Goal: Transaction & Acquisition: Purchase product/service

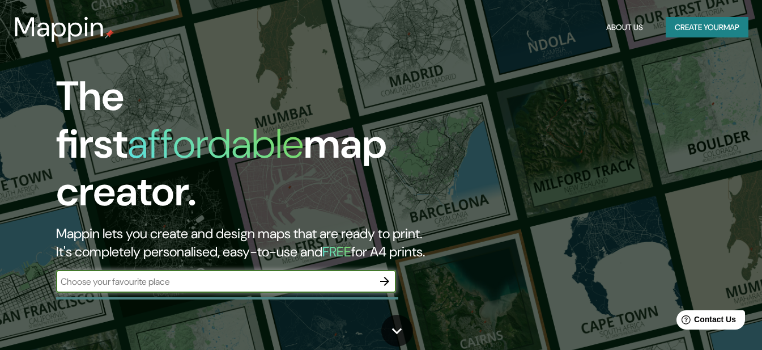
click at [224, 275] on input "text" at bounding box center [214, 281] width 317 height 13
type input "lima"
click at [376, 273] on button "button" at bounding box center [385, 281] width 23 height 23
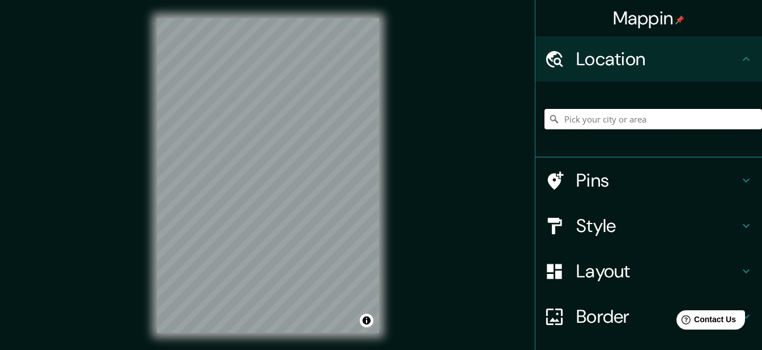
click at [616, 113] on input "Pick your city or area" at bounding box center [654, 119] width 218 height 20
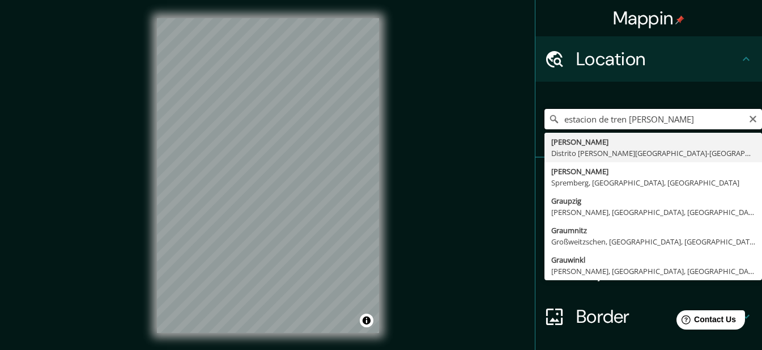
drag, startPoint x: 660, startPoint y: 116, endPoint x: 476, endPoint y: 145, distance: 186.9
click at [476, 145] on div "Mappin Location estacion de tren [PERSON_NAME] [PERSON_NAME] Distrito de [GEOGR…" at bounding box center [381, 184] width 762 height 369
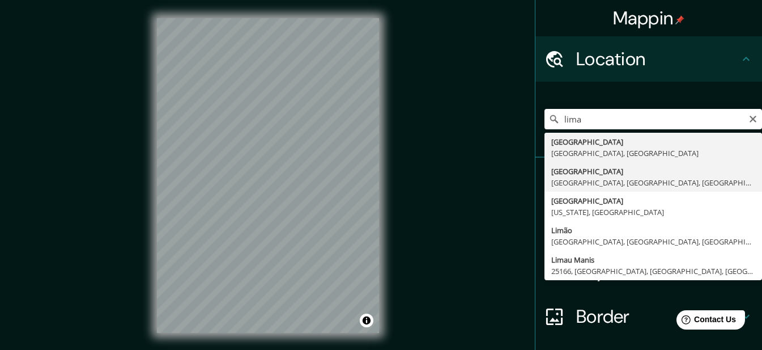
type input "[GEOGRAPHIC_DATA], [GEOGRAPHIC_DATA], [GEOGRAPHIC_DATA], [GEOGRAPHIC_DATA]"
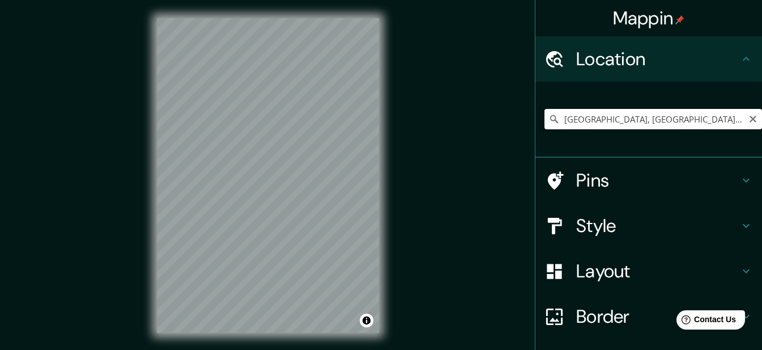
click at [618, 122] on input "[GEOGRAPHIC_DATA], [GEOGRAPHIC_DATA], [GEOGRAPHIC_DATA], [GEOGRAPHIC_DATA]" at bounding box center [654, 119] width 218 height 20
click at [749, 122] on icon "Clear" at bounding box center [753, 118] width 9 height 9
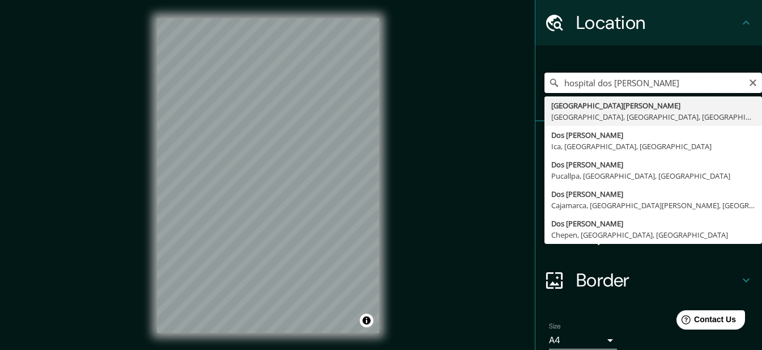
scroll to position [84, 0]
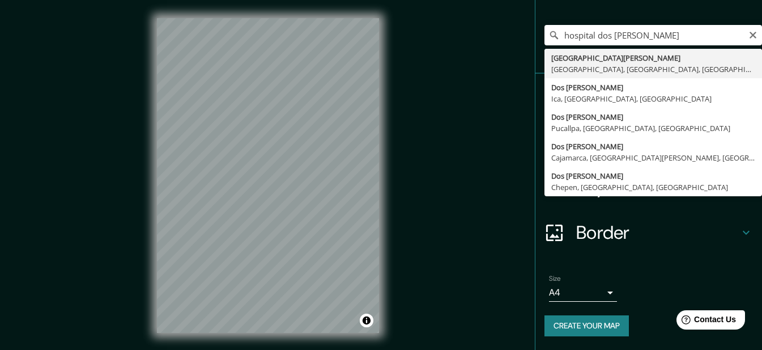
type input "[GEOGRAPHIC_DATA][PERSON_NAME], [GEOGRAPHIC_DATA], [GEOGRAPHIC_DATA], [GEOGRAPH…"
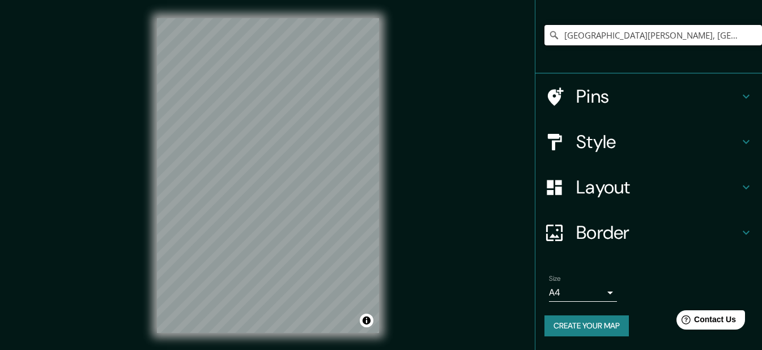
scroll to position [0, 0]
click at [749, 35] on icon "Clear" at bounding box center [753, 35] width 9 height 9
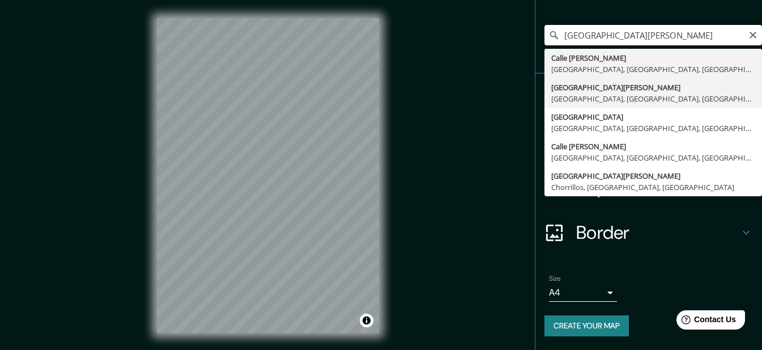
type input "[GEOGRAPHIC_DATA][PERSON_NAME], [GEOGRAPHIC_DATA], [GEOGRAPHIC_DATA], [GEOGRAPH…"
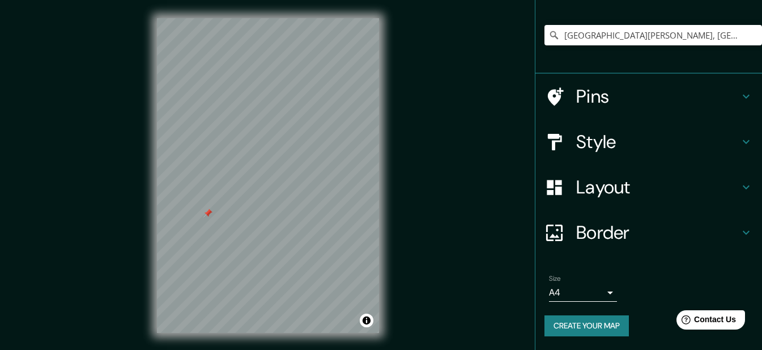
click at [734, 133] on div "Style" at bounding box center [649, 141] width 227 height 45
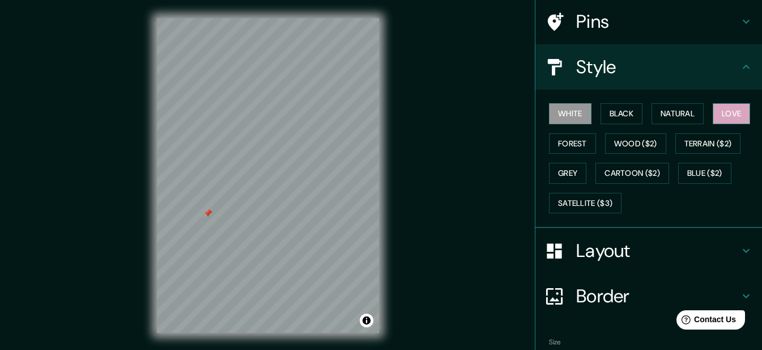
click at [723, 114] on button "Love" at bounding box center [731, 113] width 37 height 21
click at [671, 116] on button "Natural" at bounding box center [678, 113] width 52 height 21
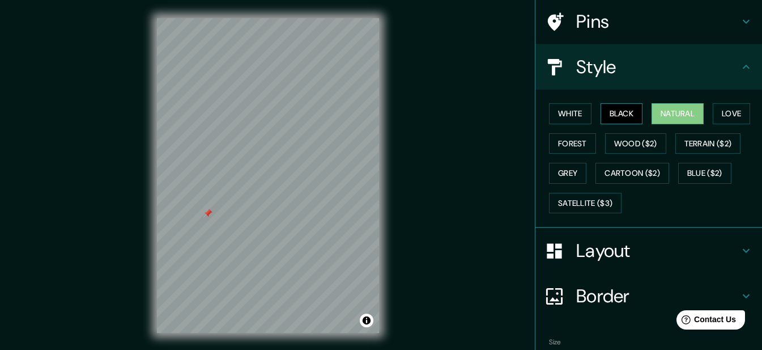
click at [630, 116] on button "Black" at bounding box center [622, 113] width 43 height 21
click at [569, 114] on button "White" at bounding box center [570, 113] width 43 height 21
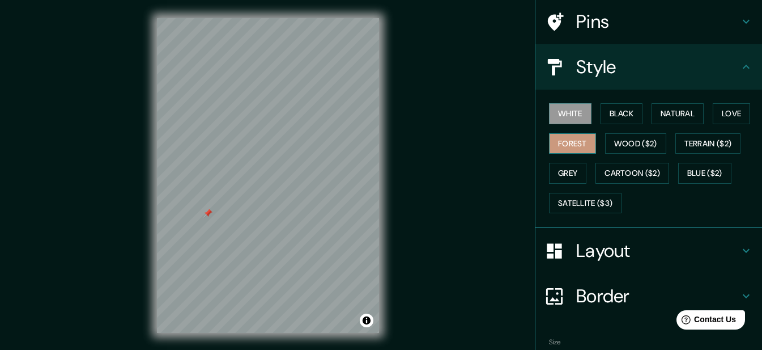
click at [562, 142] on button "Forest" at bounding box center [572, 143] width 47 height 21
click at [638, 139] on button "Wood ($2)" at bounding box center [635, 143] width 61 height 21
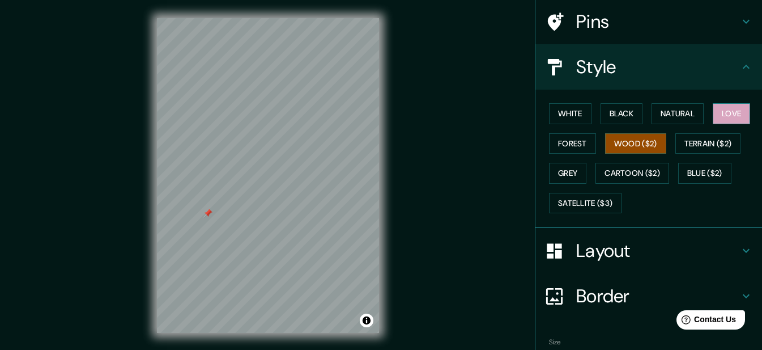
click at [735, 120] on button "Love" at bounding box center [731, 113] width 37 height 21
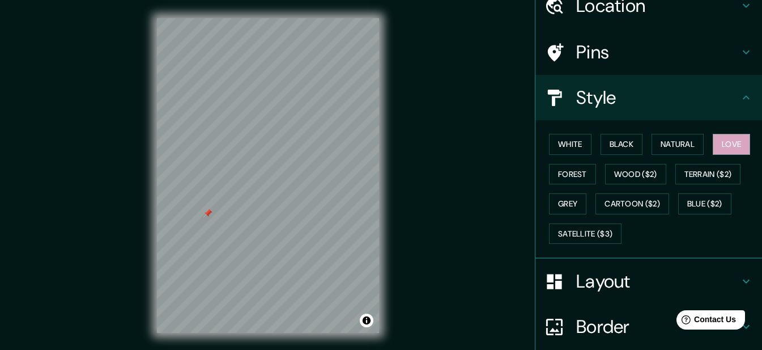
scroll to position [27, 0]
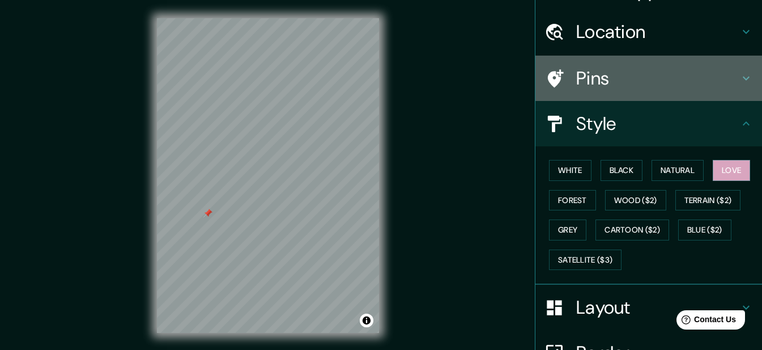
click at [680, 90] on div "Pins" at bounding box center [649, 78] width 227 height 45
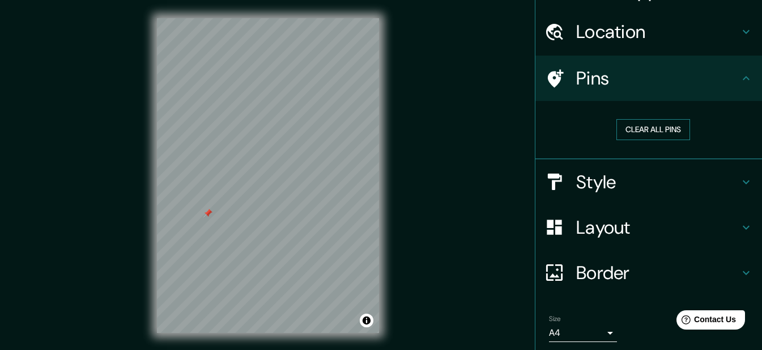
click at [664, 130] on button "Clear all pins" at bounding box center [654, 129] width 74 height 21
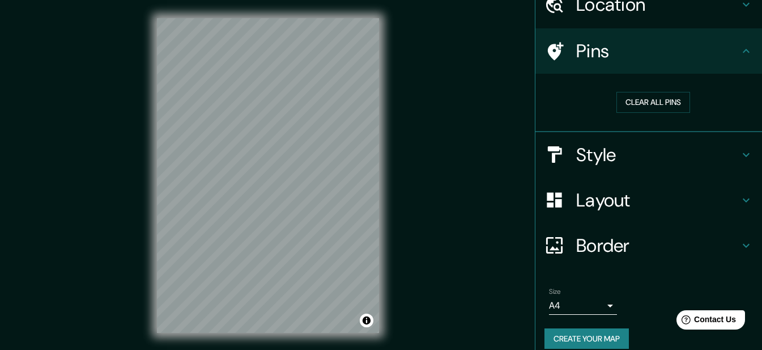
scroll to position [67, 0]
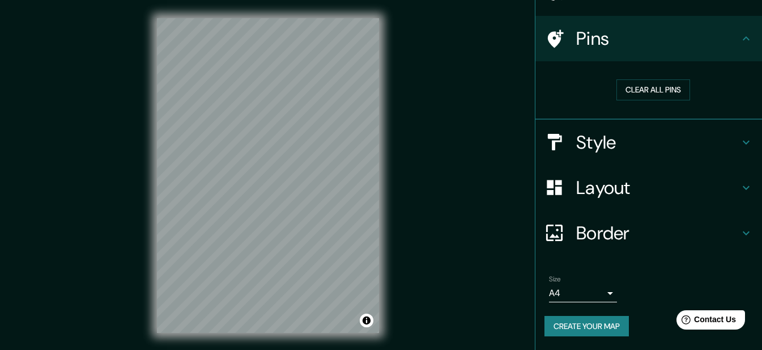
click at [607, 236] on h4 "Border" at bounding box center [657, 233] width 163 height 23
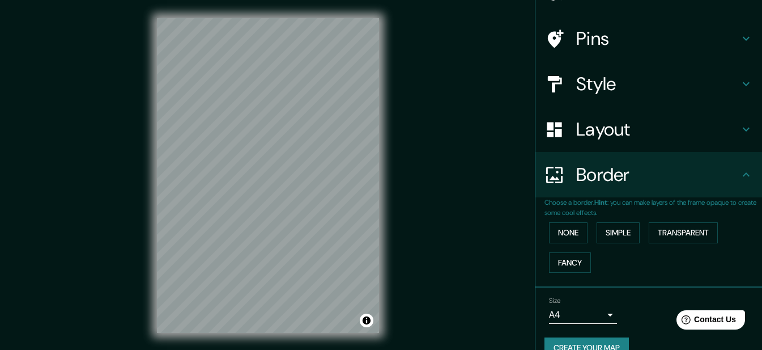
click at [639, 172] on h4 "Border" at bounding box center [657, 174] width 163 height 23
click at [647, 130] on h4 "Layout" at bounding box center [657, 129] width 163 height 23
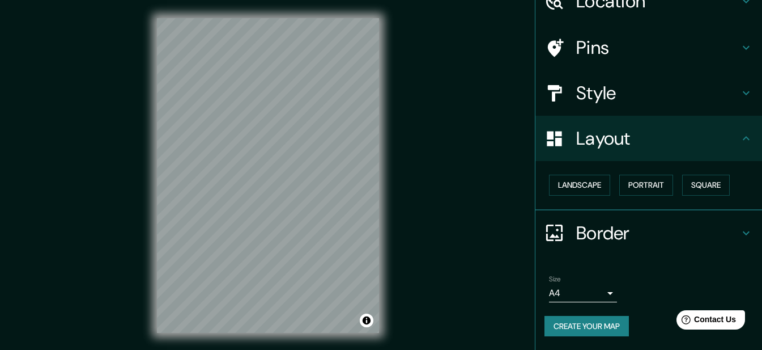
scroll to position [58, 0]
click at [570, 190] on button "Landscape" at bounding box center [579, 185] width 61 height 21
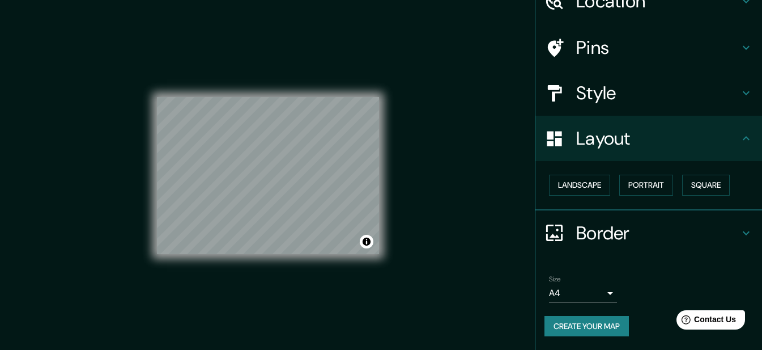
click at [593, 294] on body "Mappin Location [GEOGRAPHIC_DATA][PERSON_NAME], [GEOGRAPHIC_DATA], [GEOGRAPHIC_…" at bounding box center [381, 175] width 762 height 350
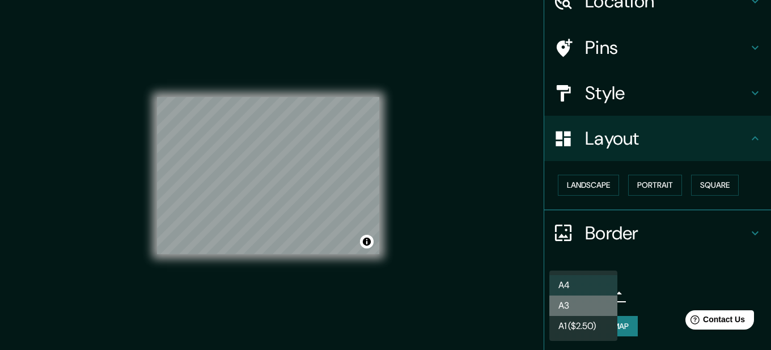
click at [584, 304] on li "A3" at bounding box center [583, 305] width 68 height 20
type input "a4"
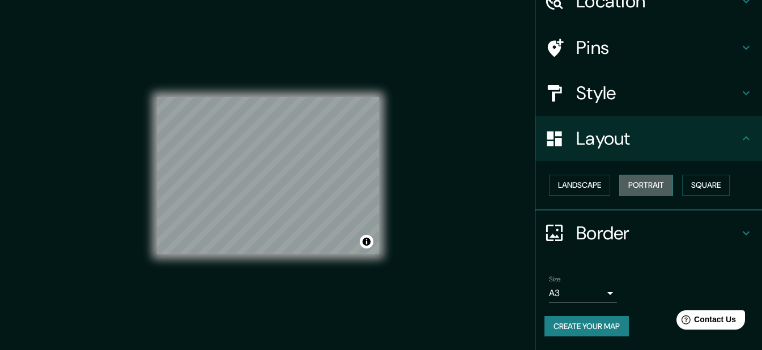
click at [644, 186] on button "Portrait" at bounding box center [647, 185] width 54 height 21
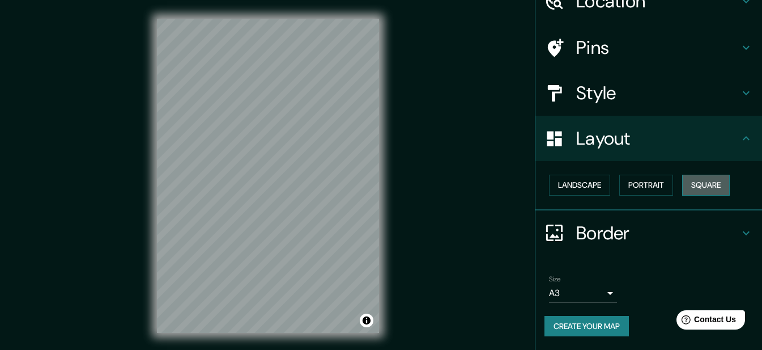
click at [689, 188] on button "Square" at bounding box center [706, 185] width 48 height 21
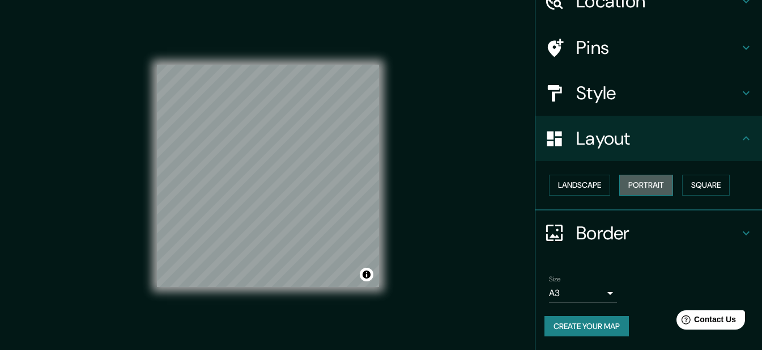
click at [637, 187] on button "Portrait" at bounding box center [647, 185] width 54 height 21
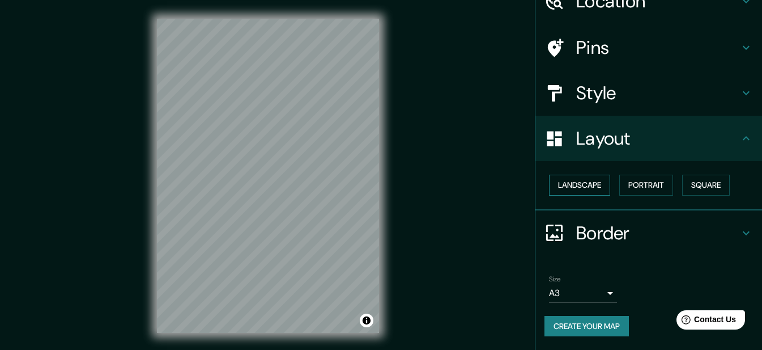
click at [580, 185] on button "Landscape" at bounding box center [579, 185] width 61 height 21
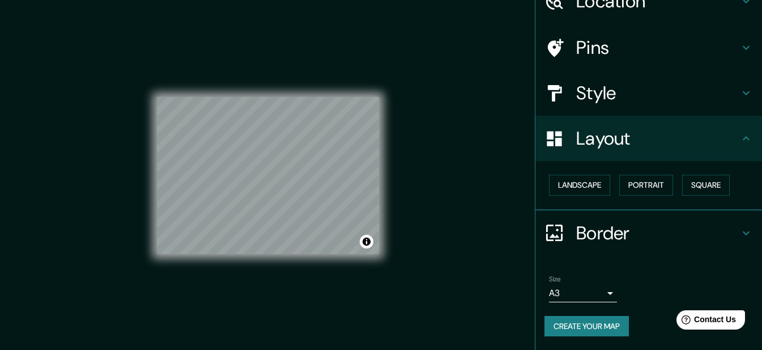
click at [599, 295] on body "Mappin Location [GEOGRAPHIC_DATA][PERSON_NAME], [GEOGRAPHIC_DATA], [GEOGRAPHIC_…" at bounding box center [381, 175] width 762 height 350
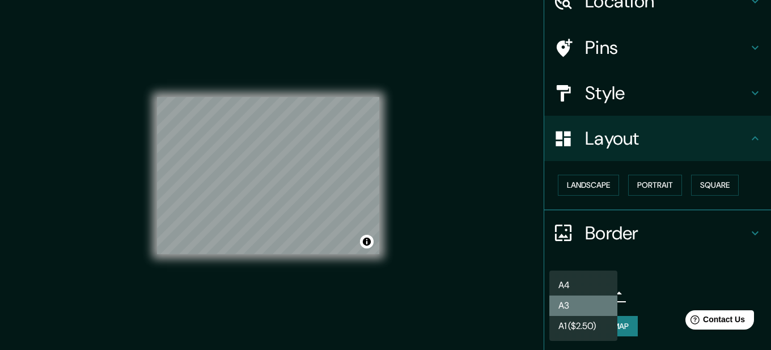
click at [600, 295] on li "A3" at bounding box center [583, 305] width 68 height 20
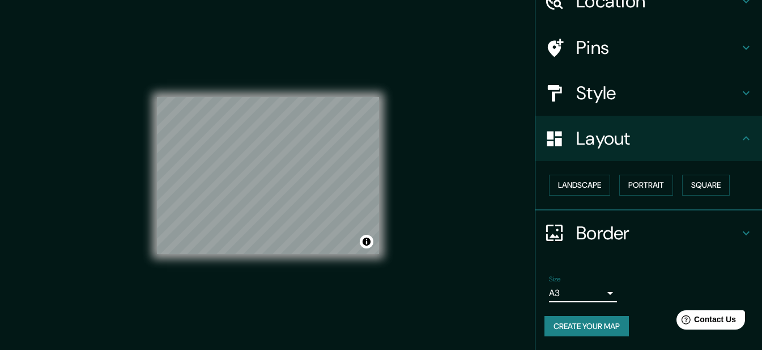
click at [723, 137] on h4 "Layout" at bounding box center [657, 138] width 163 height 23
click at [733, 100] on div "Style" at bounding box center [649, 92] width 227 height 45
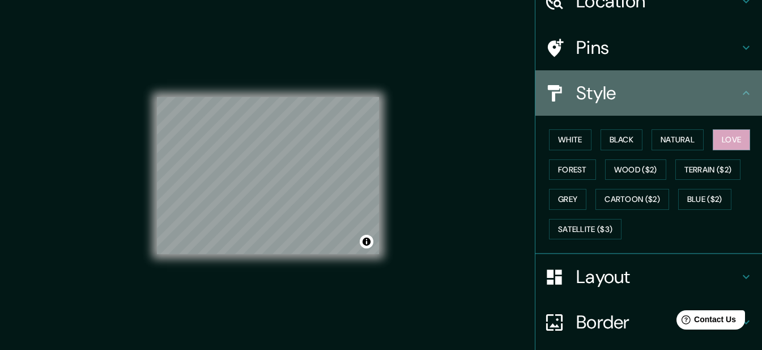
click at [733, 100] on div "Style" at bounding box center [649, 92] width 227 height 45
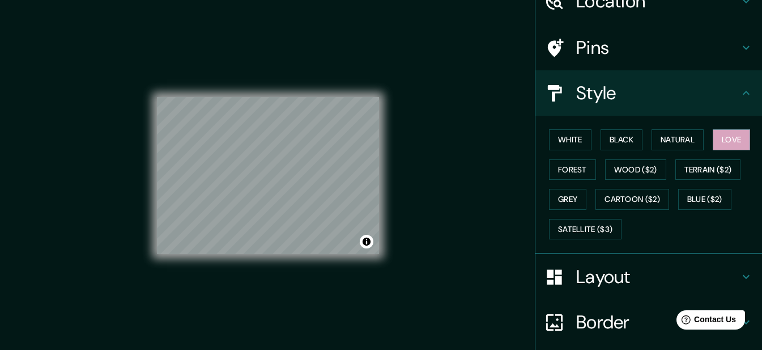
click at [738, 100] on div "Style" at bounding box center [649, 92] width 227 height 45
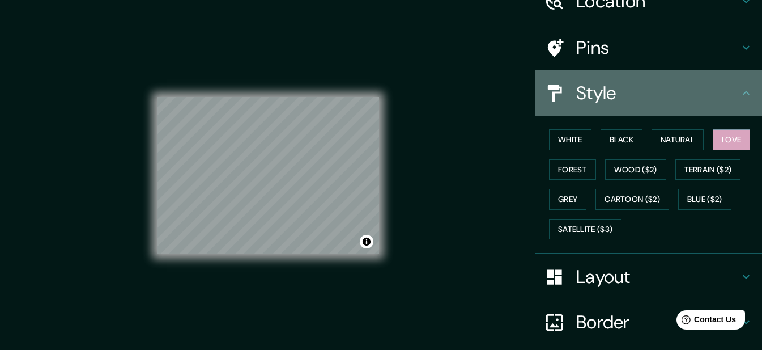
click at [743, 94] on icon at bounding box center [746, 93] width 7 height 4
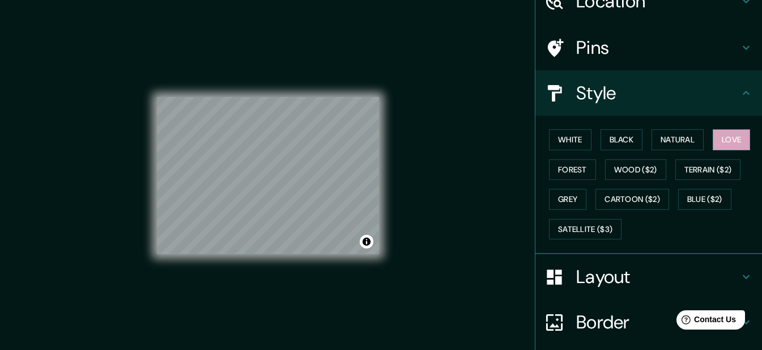
click at [743, 91] on icon at bounding box center [747, 93] width 14 height 14
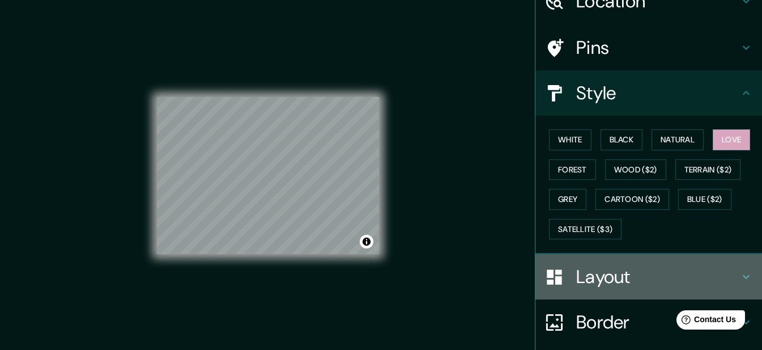
click at [730, 270] on h4 "Layout" at bounding box center [657, 276] width 163 height 23
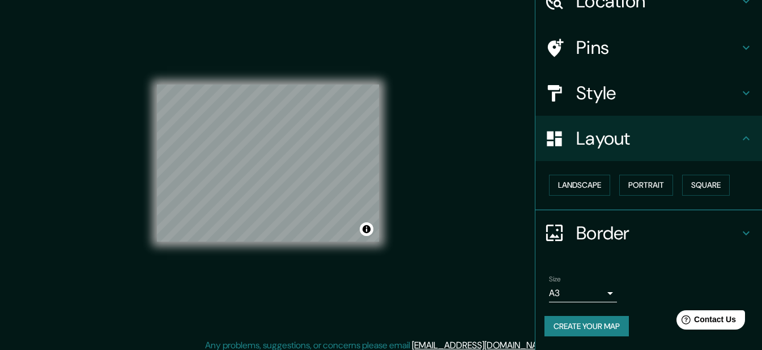
scroll to position [19, 0]
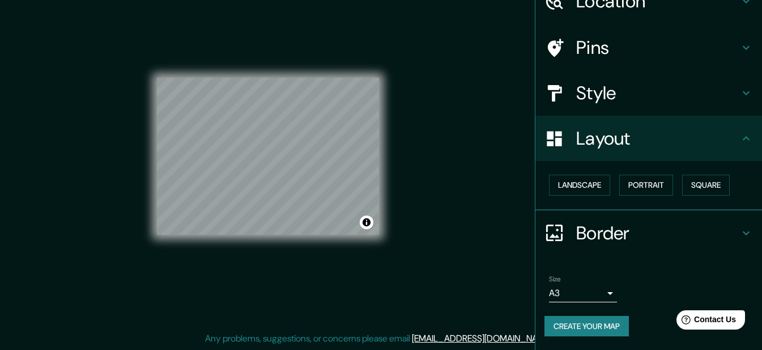
click at [650, 230] on h4 "Border" at bounding box center [657, 233] width 163 height 23
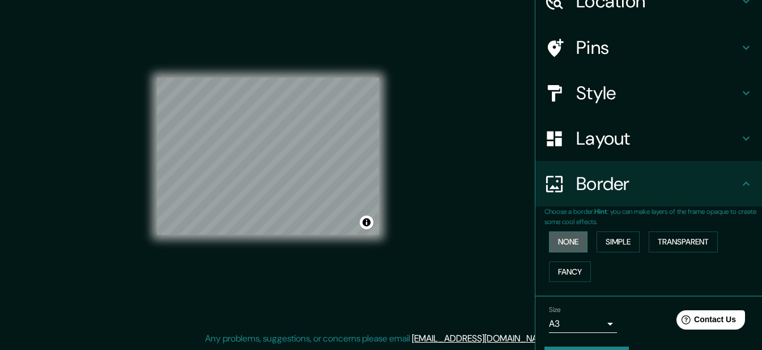
click at [560, 240] on button "None" at bounding box center [568, 241] width 39 height 21
click at [598, 241] on button "Simple" at bounding box center [618, 241] width 43 height 21
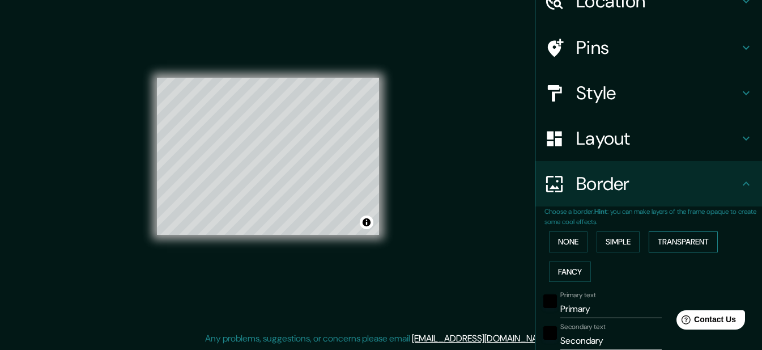
click at [665, 240] on button "Transparent" at bounding box center [683, 241] width 69 height 21
drag, startPoint x: 560, startPoint y: 274, endPoint x: 566, endPoint y: 260, distance: 15.0
click at [560, 274] on button "Fancy" at bounding box center [570, 271] width 42 height 21
click at [567, 240] on button "None" at bounding box center [568, 241] width 39 height 21
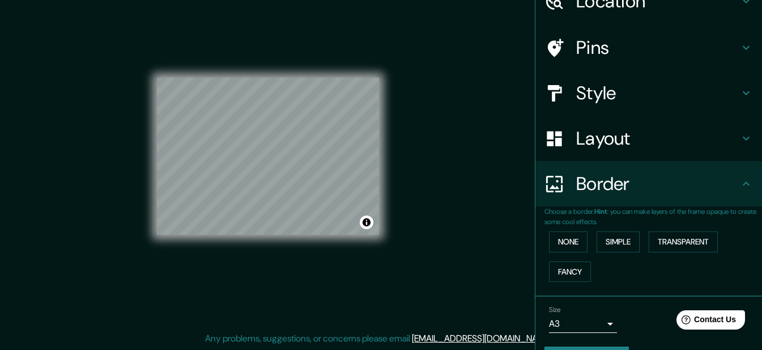
click at [287, 268] on div "© Mapbox © OpenStreetMap Improve this map" at bounding box center [268, 156] width 222 height 315
click at [291, 297] on div "© Mapbox © OpenStreetMap Improve this map" at bounding box center [268, 156] width 222 height 315
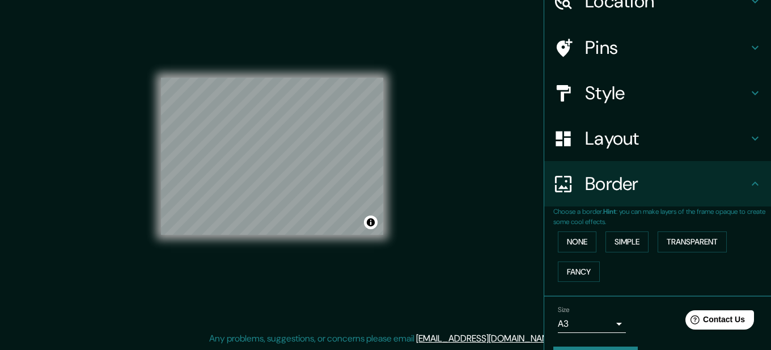
click at [588, 323] on body "Mappin Location [GEOGRAPHIC_DATA][PERSON_NAME], [GEOGRAPHIC_DATA], [GEOGRAPHIC_…" at bounding box center [385, 156] width 771 height 350
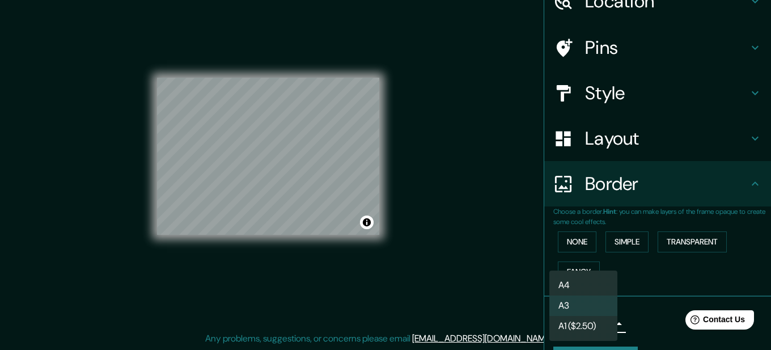
click at [595, 305] on li "A3" at bounding box center [583, 305] width 68 height 20
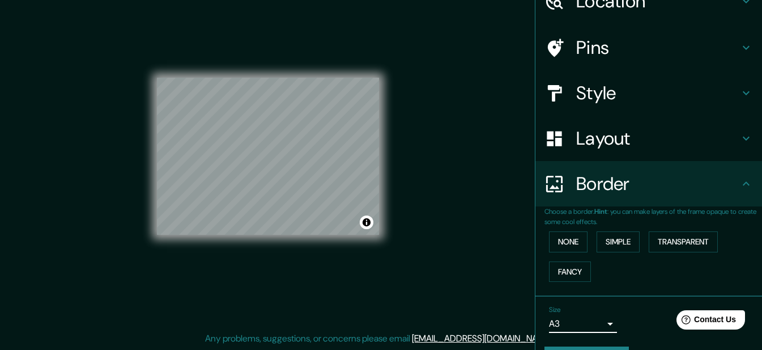
click at [645, 87] on h4 "Style" at bounding box center [657, 93] width 163 height 23
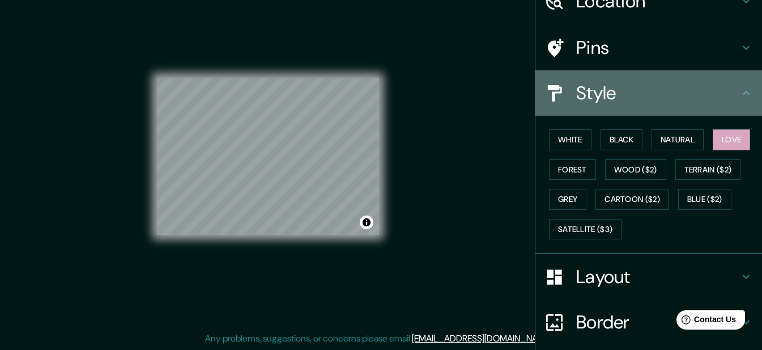
click at [645, 87] on h4 "Style" at bounding box center [657, 93] width 163 height 23
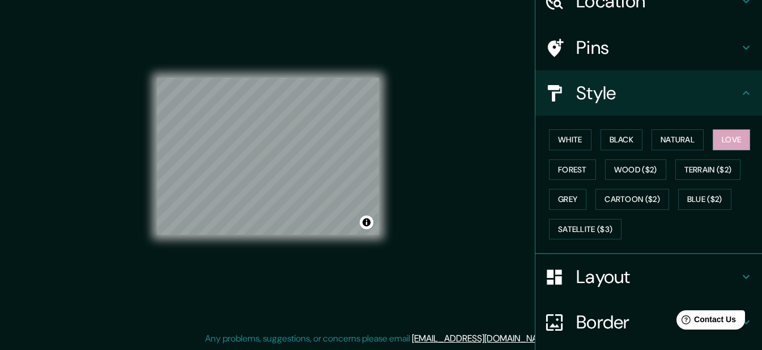
click at [604, 271] on h4 "Layout" at bounding box center [657, 276] width 163 height 23
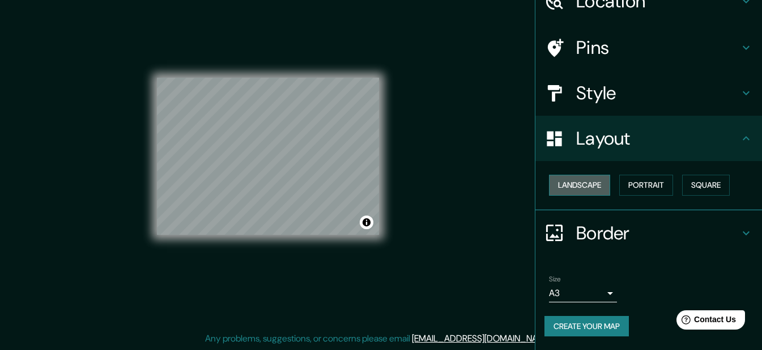
click at [579, 190] on button "Landscape" at bounding box center [579, 185] width 61 height 21
click at [638, 190] on button "Portrait" at bounding box center [647, 185] width 54 height 21
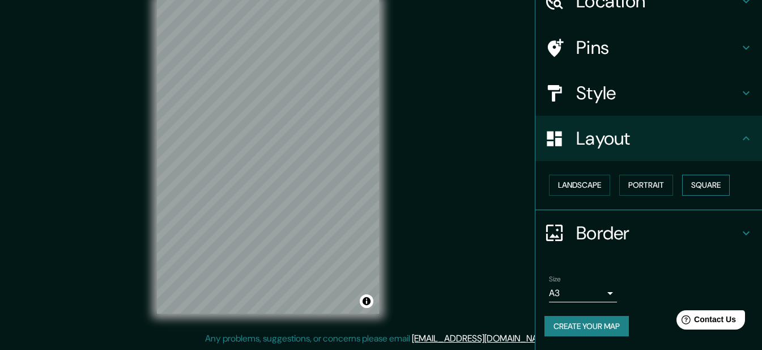
click at [691, 183] on button "Square" at bounding box center [706, 185] width 48 height 21
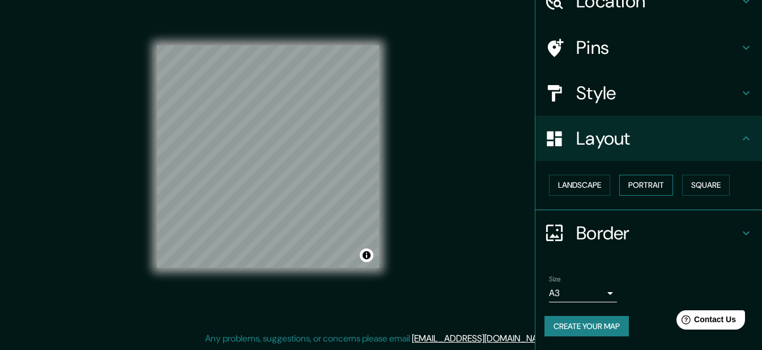
click at [644, 186] on button "Portrait" at bounding box center [647, 185] width 54 height 21
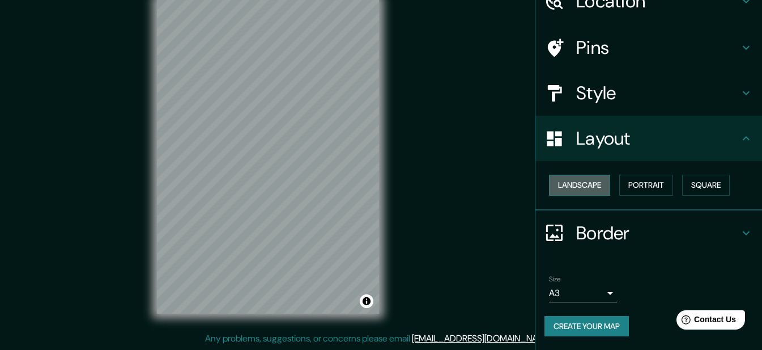
click at [575, 185] on button "Landscape" at bounding box center [579, 185] width 61 height 21
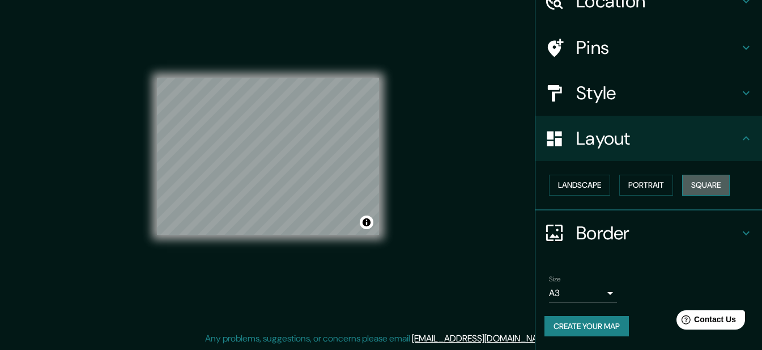
click at [702, 178] on button "Square" at bounding box center [706, 185] width 48 height 21
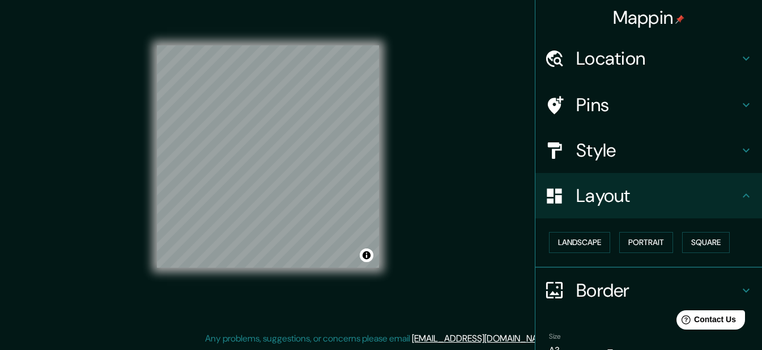
scroll to position [0, 0]
click at [640, 63] on h4 "Location" at bounding box center [657, 59] width 163 height 23
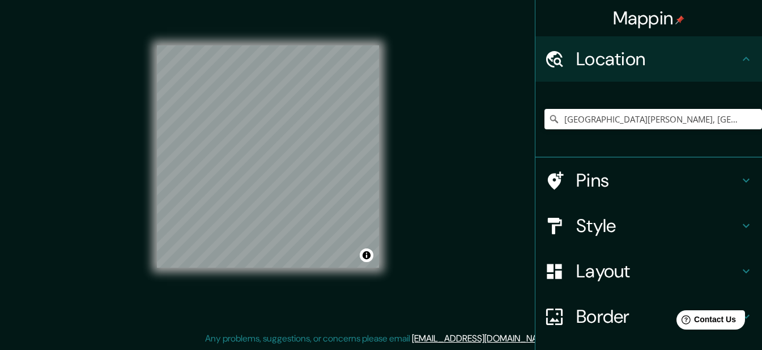
click at [690, 62] on h4 "Location" at bounding box center [657, 59] width 163 height 23
click at [622, 188] on h4 "Pins" at bounding box center [657, 180] width 163 height 23
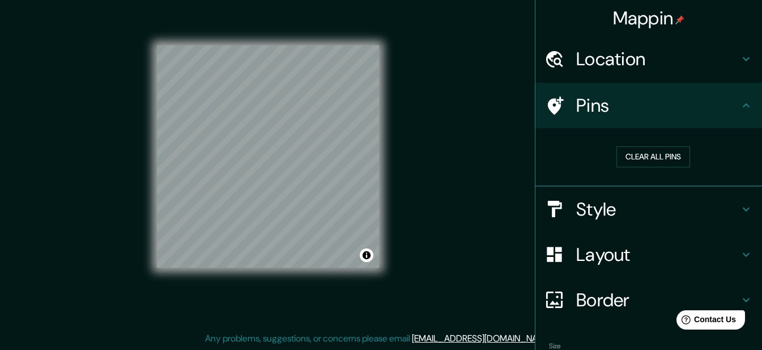
click at [722, 104] on h4 "Pins" at bounding box center [657, 105] width 163 height 23
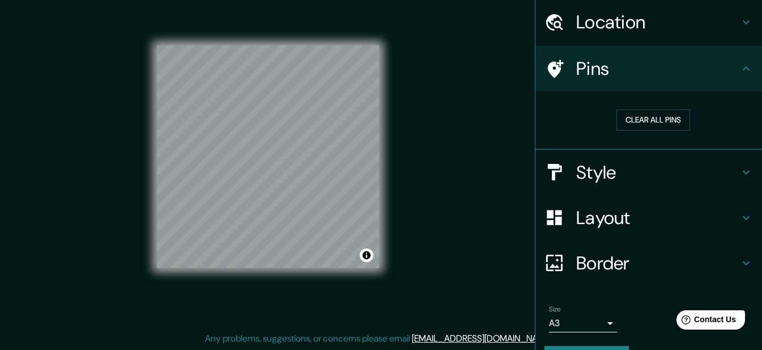
scroll to position [57, 0]
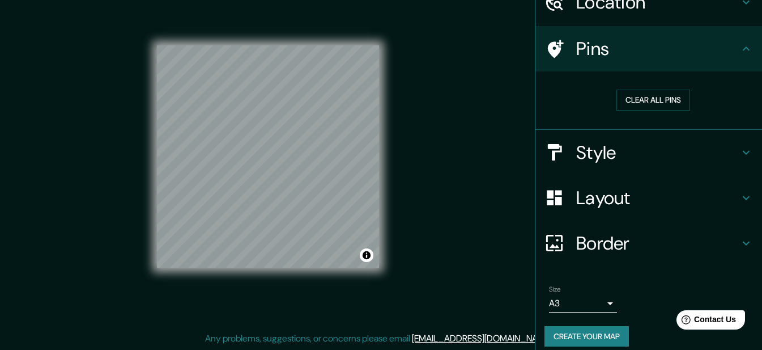
click at [685, 147] on h4 "Style" at bounding box center [657, 152] width 163 height 23
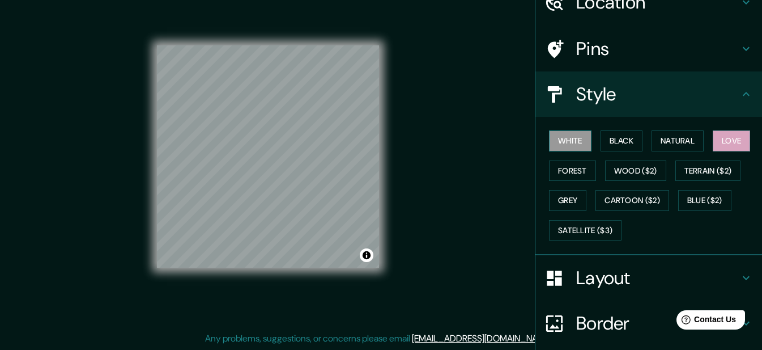
click at [562, 143] on button "White" at bounding box center [570, 140] width 43 height 21
click at [614, 140] on button "Black" at bounding box center [622, 140] width 43 height 21
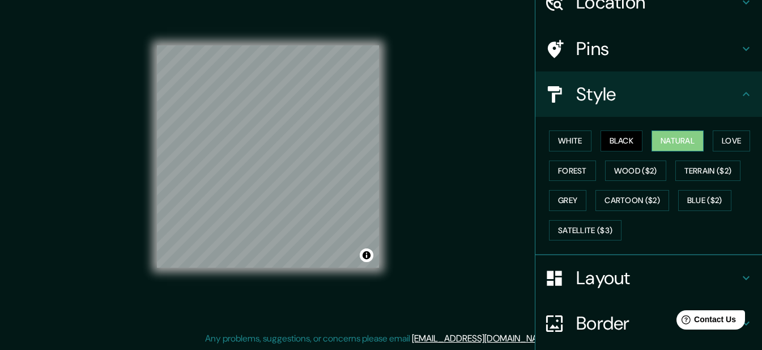
click at [673, 142] on button "Natural" at bounding box center [678, 140] width 52 height 21
click at [736, 138] on button "Love" at bounding box center [731, 140] width 37 height 21
click at [676, 144] on button "Natural" at bounding box center [678, 140] width 52 height 21
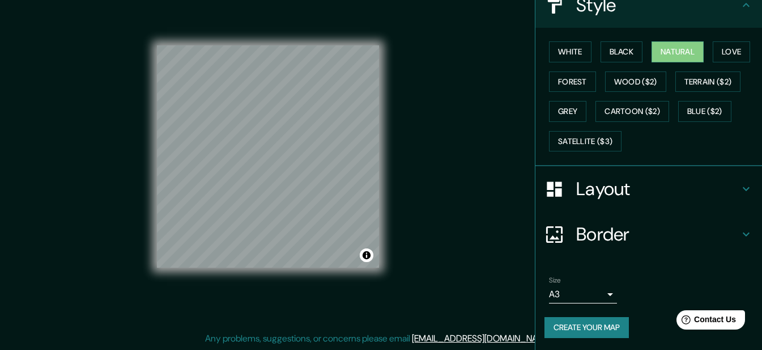
scroll to position [147, 0]
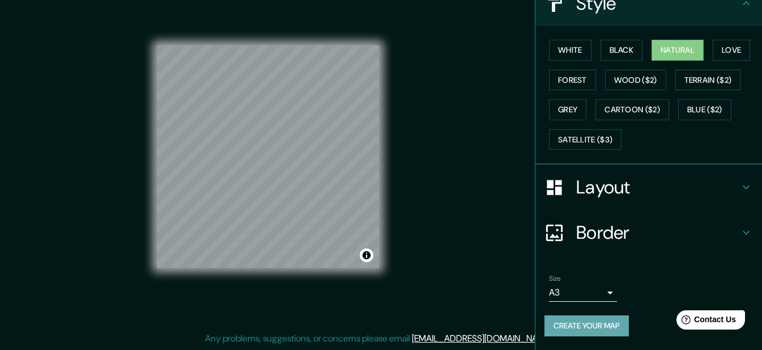
click at [582, 325] on button "Create your map" at bounding box center [587, 325] width 84 height 21
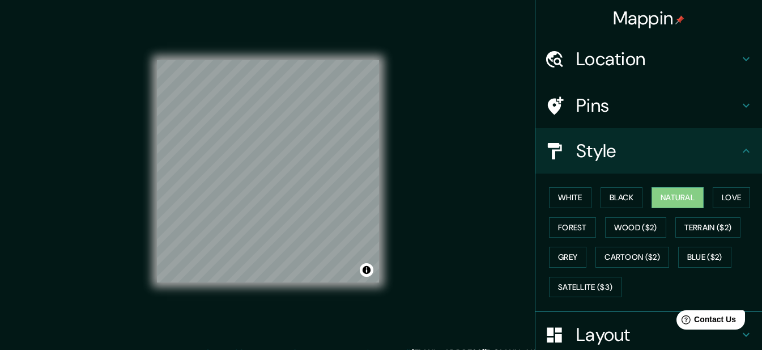
scroll to position [0, 0]
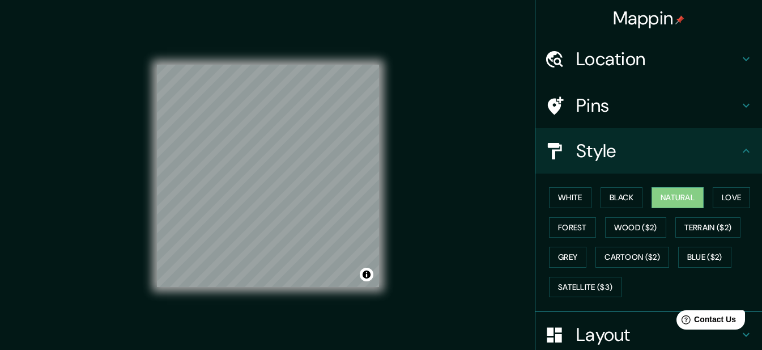
click at [656, 59] on h4 "Location" at bounding box center [657, 59] width 163 height 23
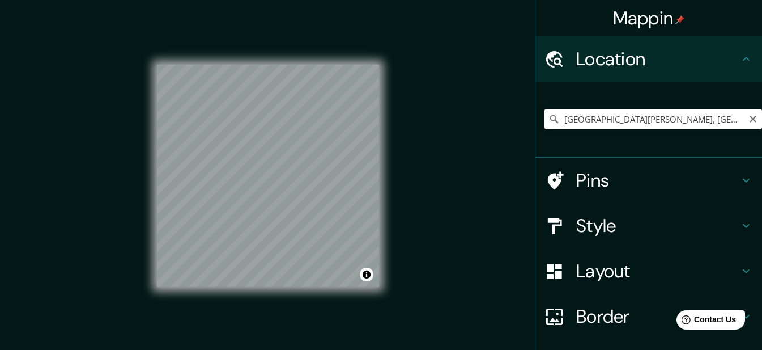
click at [579, 119] on input "[GEOGRAPHIC_DATA][PERSON_NAME], [GEOGRAPHIC_DATA], [GEOGRAPHIC_DATA], [GEOGRAPH…" at bounding box center [654, 119] width 218 height 20
click at [579, 120] on input "[GEOGRAPHIC_DATA][PERSON_NAME], [GEOGRAPHIC_DATA], [GEOGRAPHIC_DATA], [GEOGRAPH…" at bounding box center [654, 119] width 218 height 20
